Goal: Navigation & Orientation: Find specific page/section

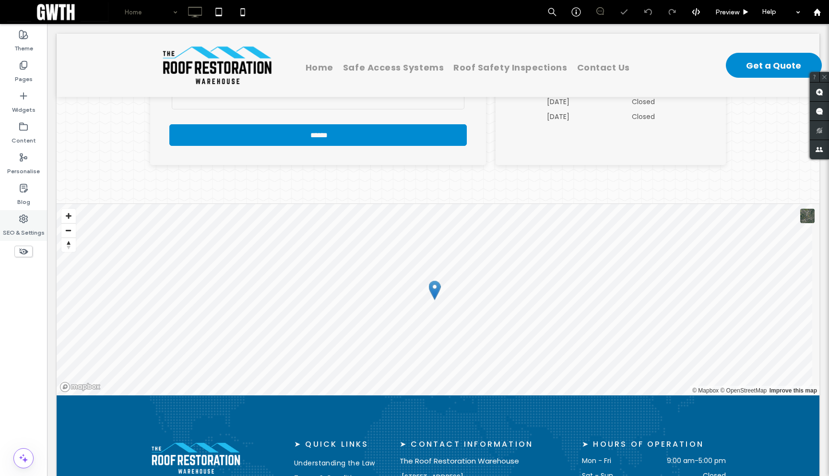
click at [22, 220] on icon at bounding box center [24, 219] width 10 height 10
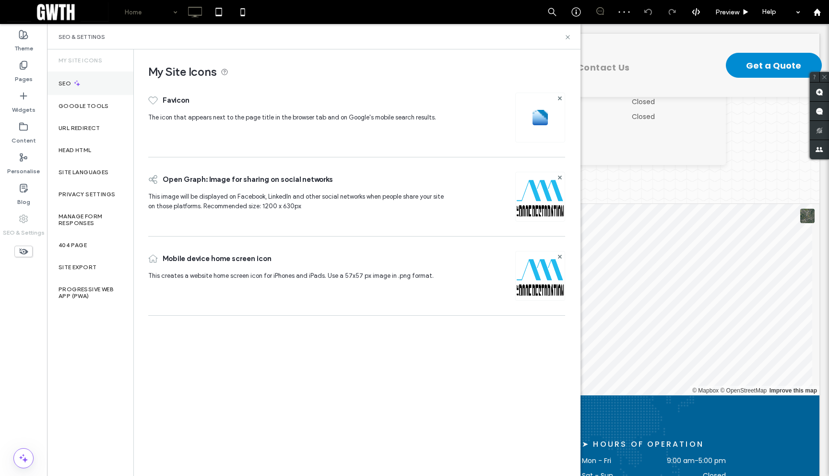
click at [77, 83] on icon at bounding box center [77, 83] width 8 height 8
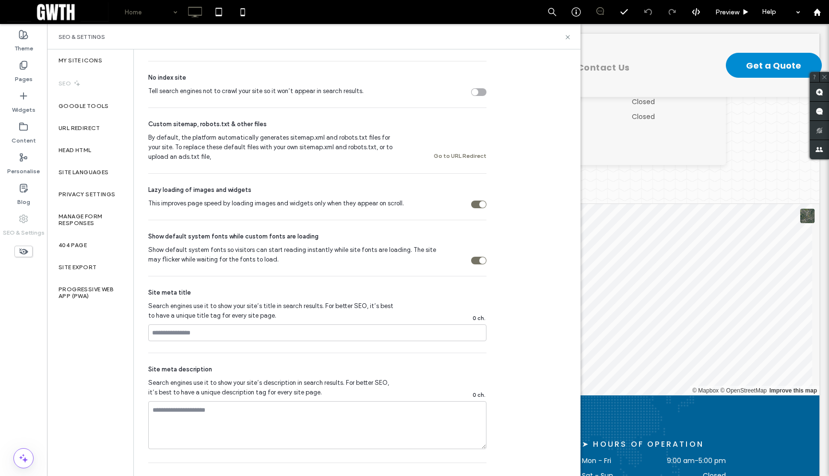
scroll to position [145, 0]
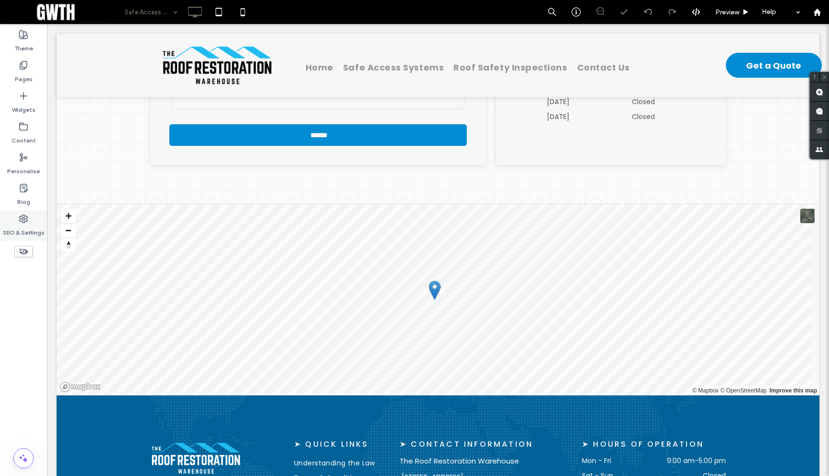
click at [24, 223] on use at bounding box center [24, 219] width 8 height 8
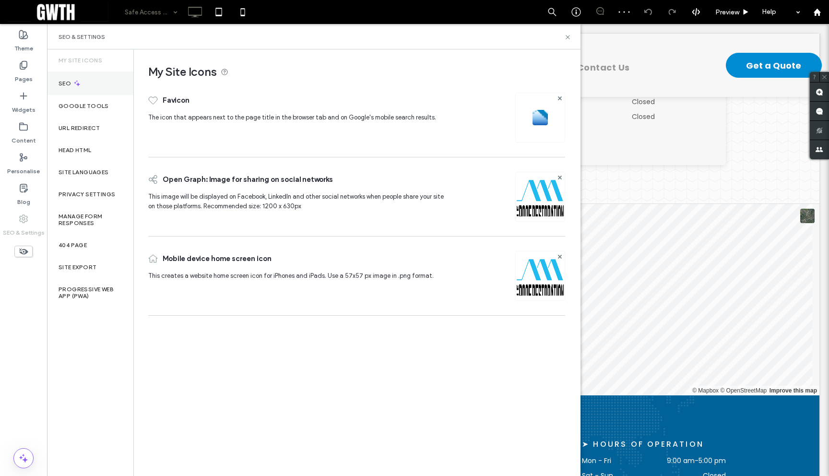
click at [90, 87] on div "SEO" at bounding box center [90, 84] width 86 height 24
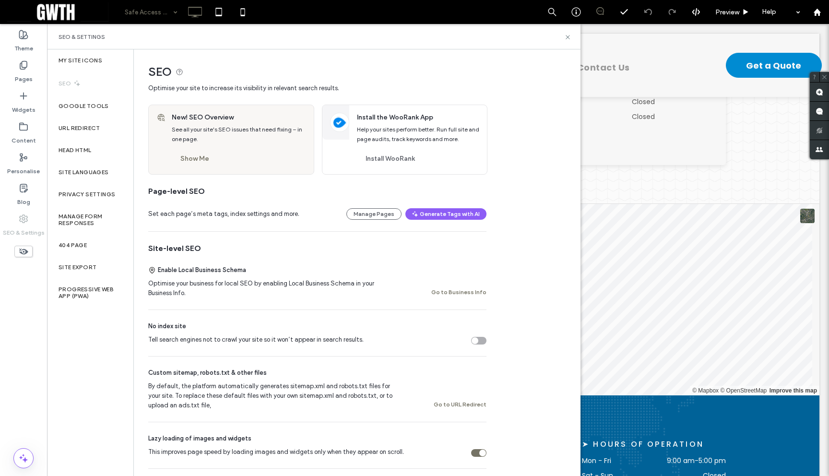
scroll to position [362, 0]
